Goal: Task Accomplishment & Management: Manage account settings

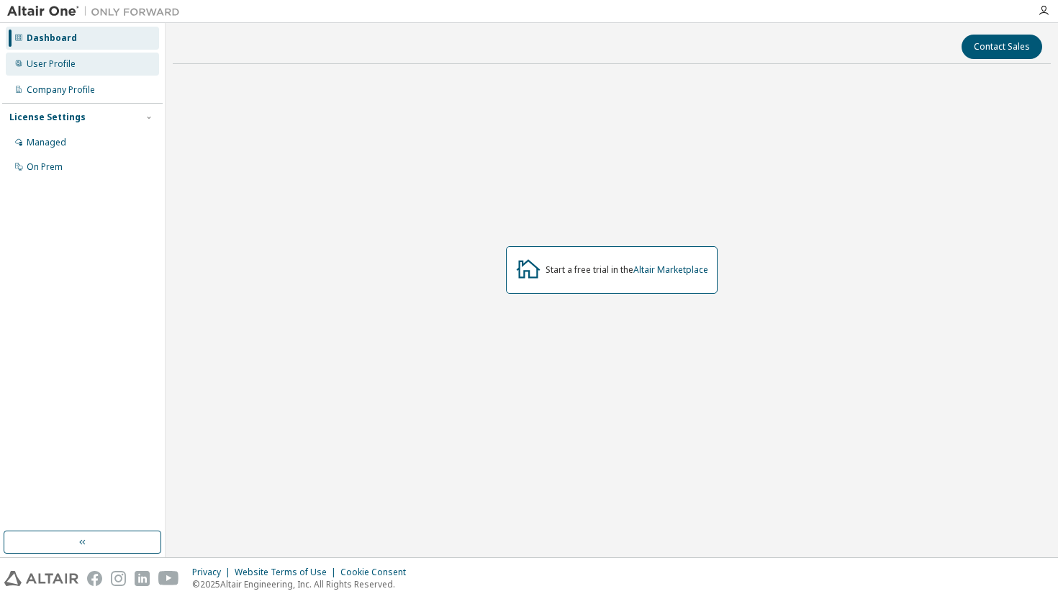
click at [60, 68] on div "User Profile" at bounding box center [51, 64] width 49 height 12
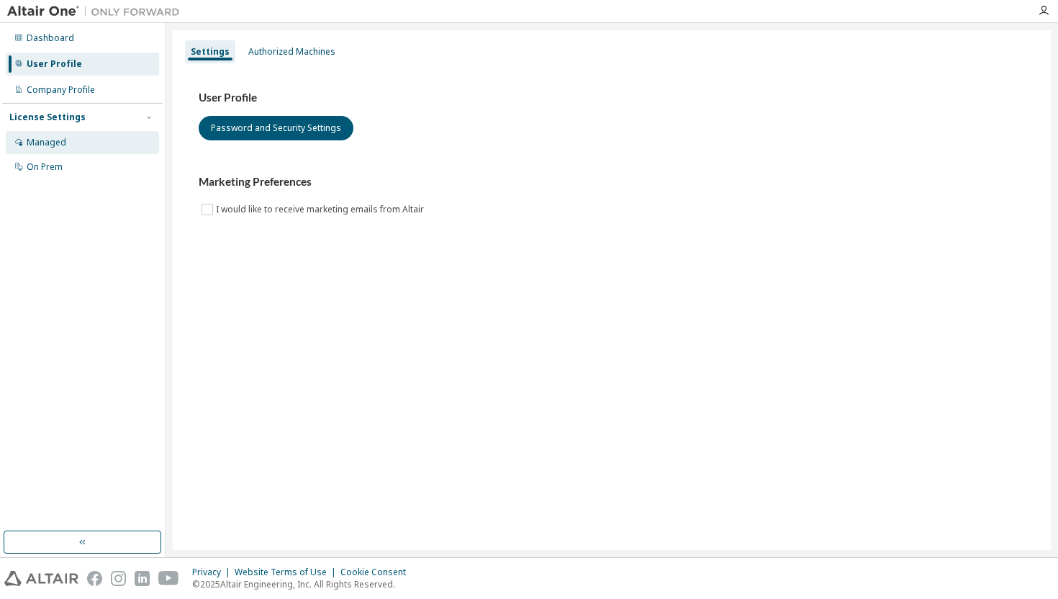
click at [68, 137] on div "Managed" at bounding box center [82, 142] width 153 height 23
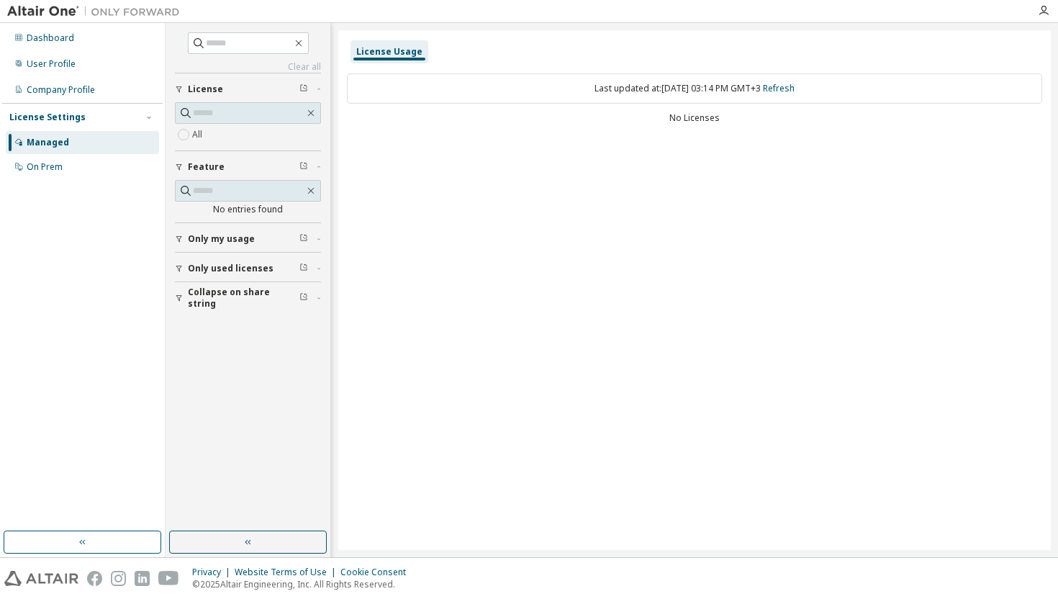
click at [248, 244] on span "Only my usage" at bounding box center [221, 239] width 67 height 12
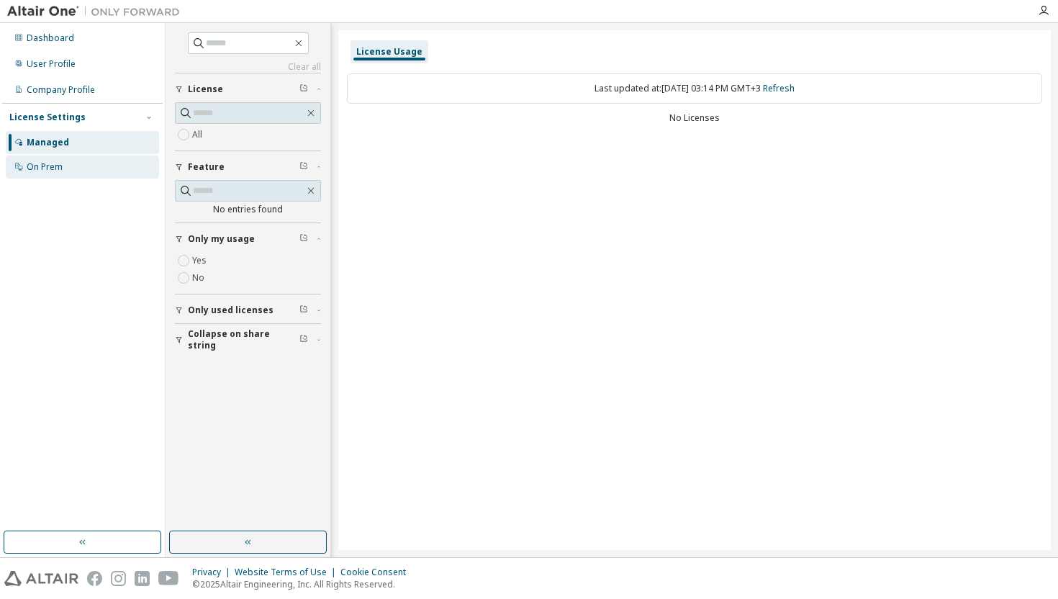
click at [122, 161] on div "On Prem" at bounding box center [82, 166] width 153 height 23
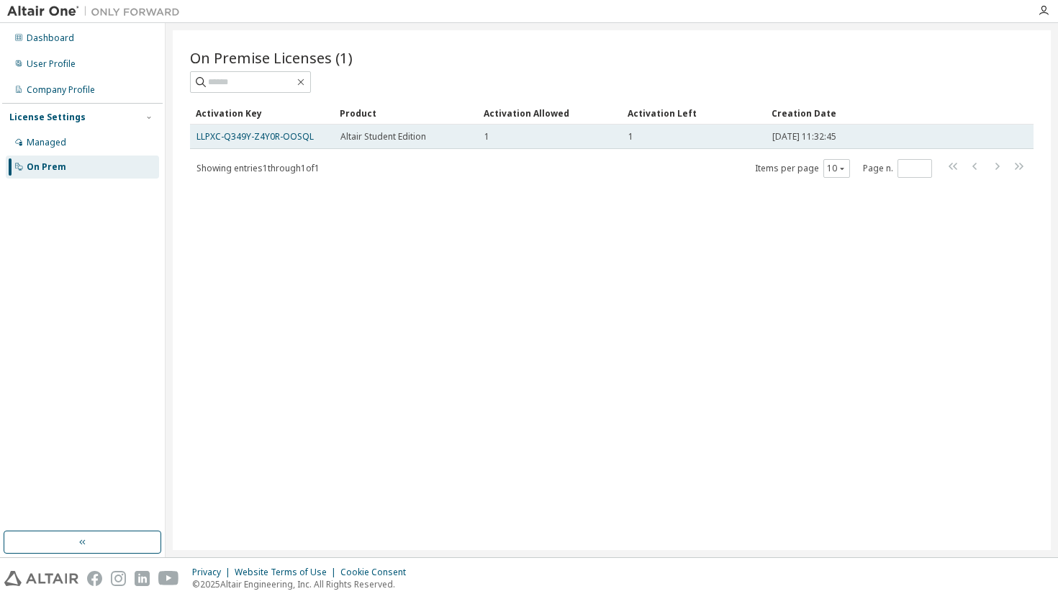
click at [514, 135] on div "1" at bounding box center [549, 137] width 131 height 12
click at [313, 138] on div "LLPXC-Q349Y-Z4Y0R-OOSQL" at bounding box center [261, 137] width 131 height 12
drag, startPoint x: 313, startPoint y: 138, endPoint x: 195, endPoint y: 138, distance: 118.0
click at [195, 138] on td "LLPXC-Q349Y-Z4Y0R-OOSQL" at bounding box center [262, 136] width 144 height 24
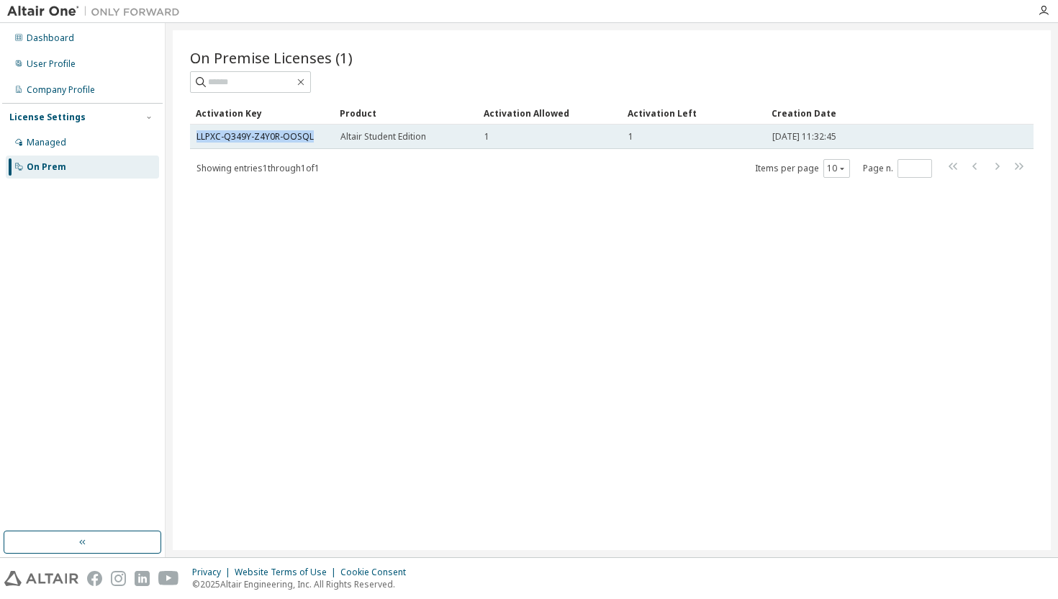
copy link "LLPXC-Q349Y-Z4Y0R-OOSQL"
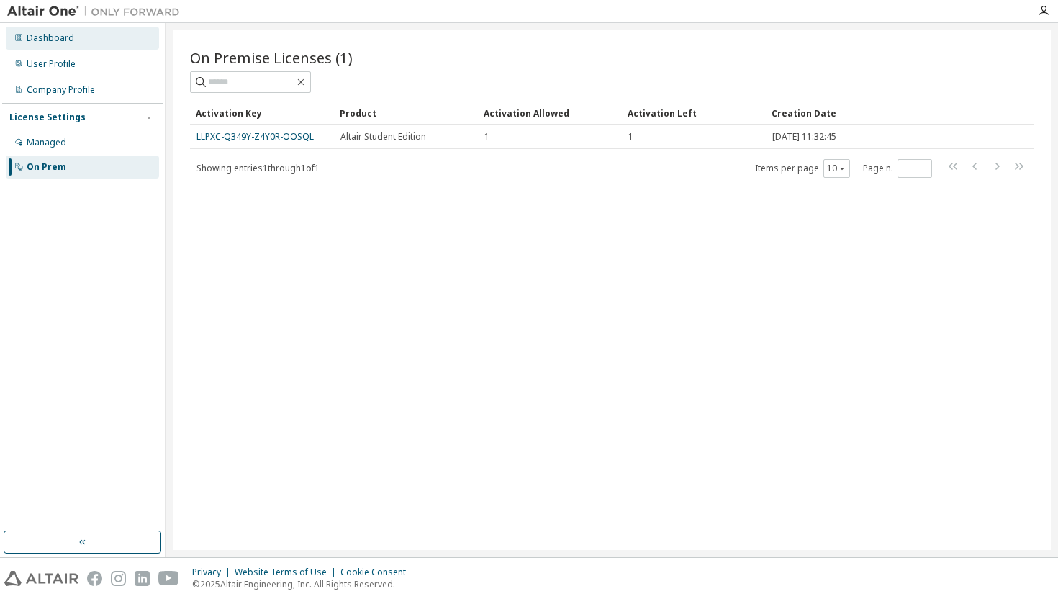
click at [55, 36] on div "Dashboard" at bounding box center [50, 38] width 47 height 12
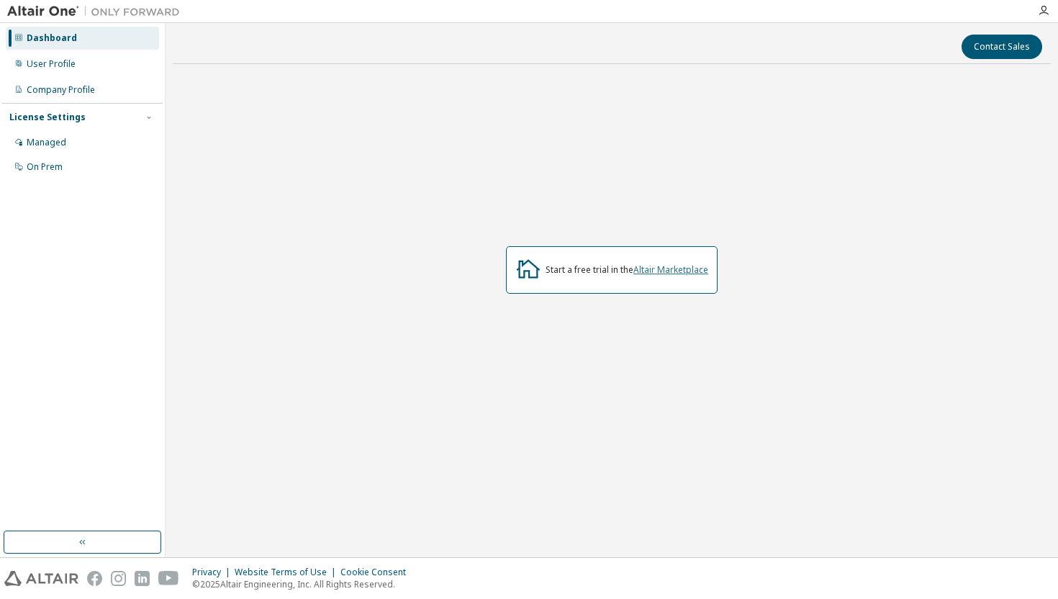
click at [674, 271] on link "Altair Marketplace" at bounding box center [670, 269] width 75 height 12
